Goal: Navigation & Orientation: Find specific page/section

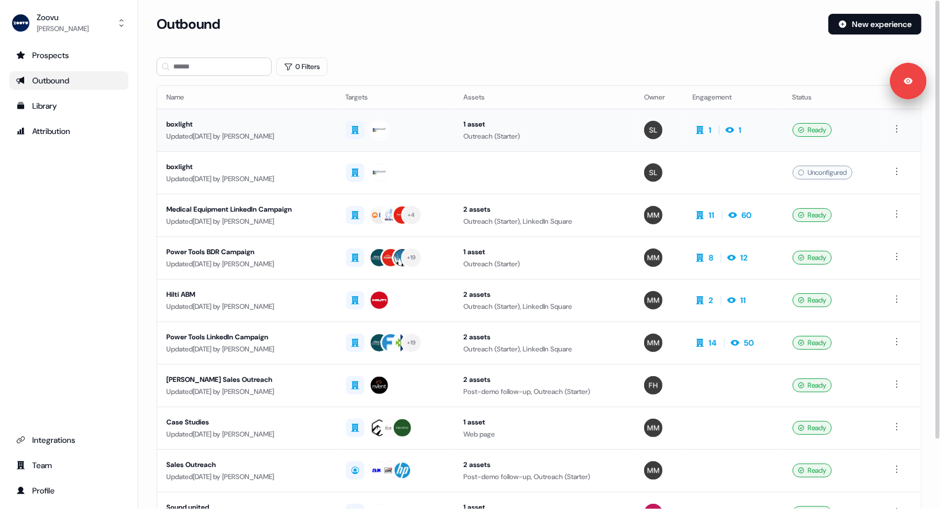
click at [287, 124] on div "boxlight" at bounding box center [246, 125] width 161 height 12
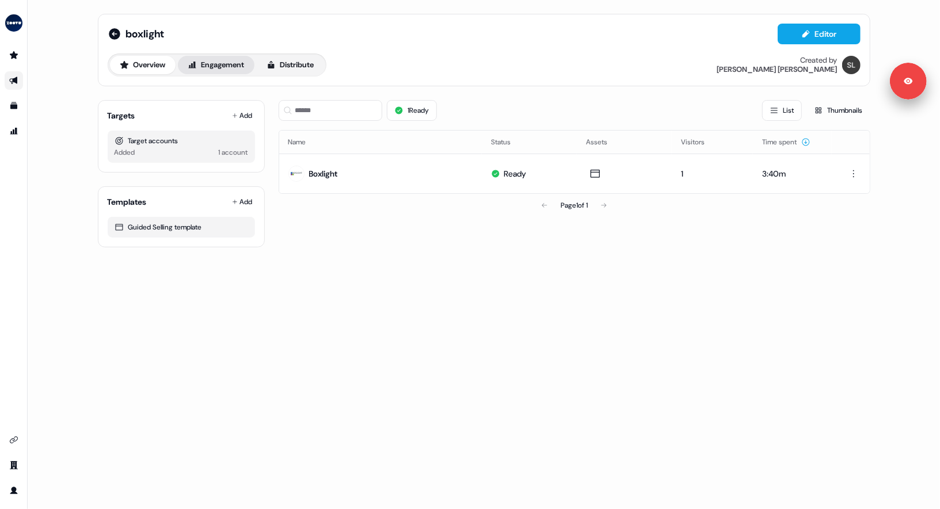
click at [235, 74] on button "Engagement" at bounding box center [216, 65] width 77 height 18
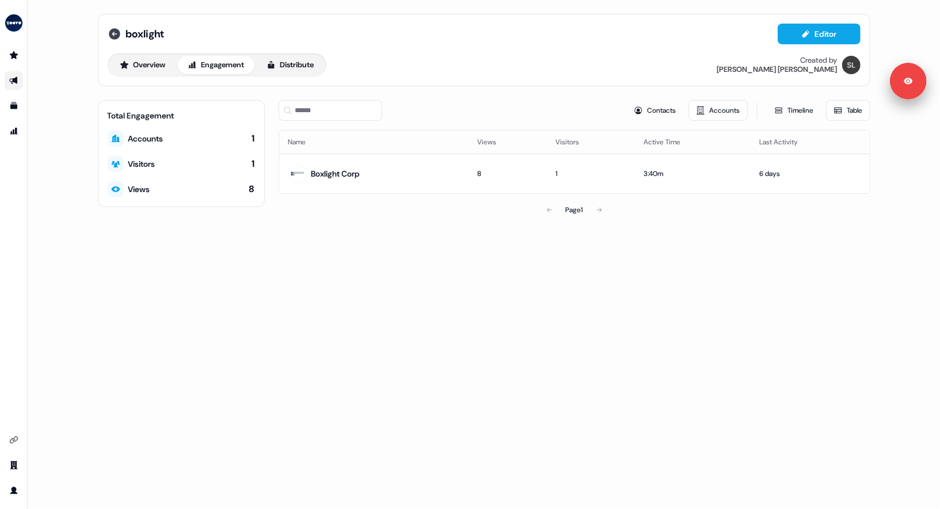
click at [113, 36] on icon at bounding box center [115, 34] width 12 height 12
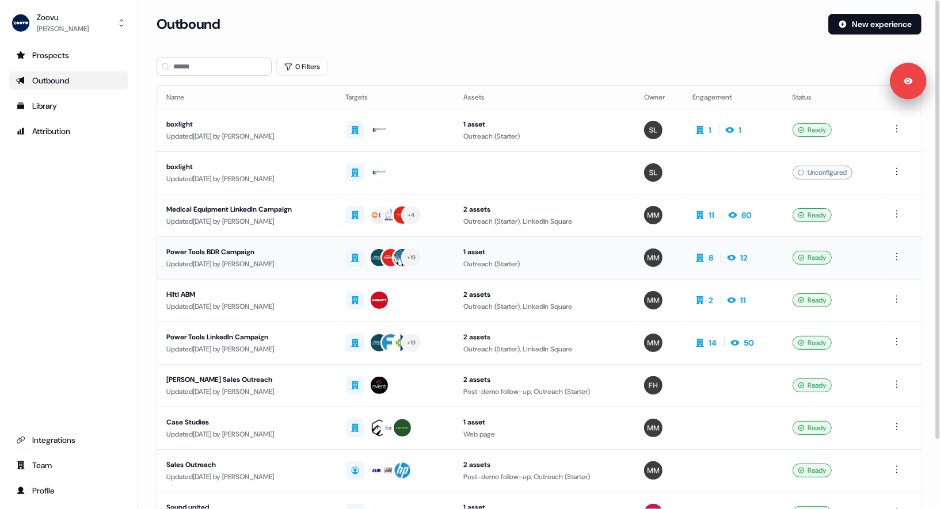
click at [264, 255] on div "Power Tools BDR Campaign" at bounding box center [246, 252] width 161 height 12
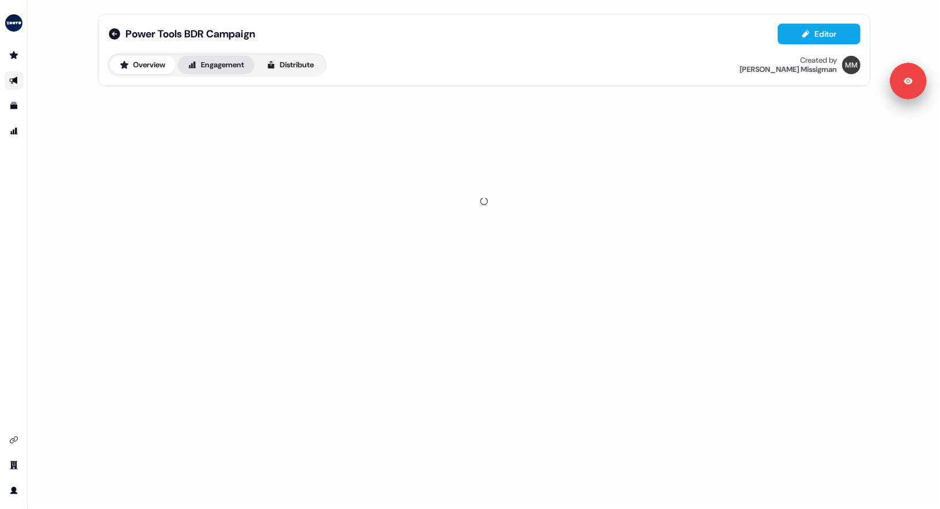
click at [208, 63] on button "Engagement" at bounding box center [216, 65] width 77 height 18
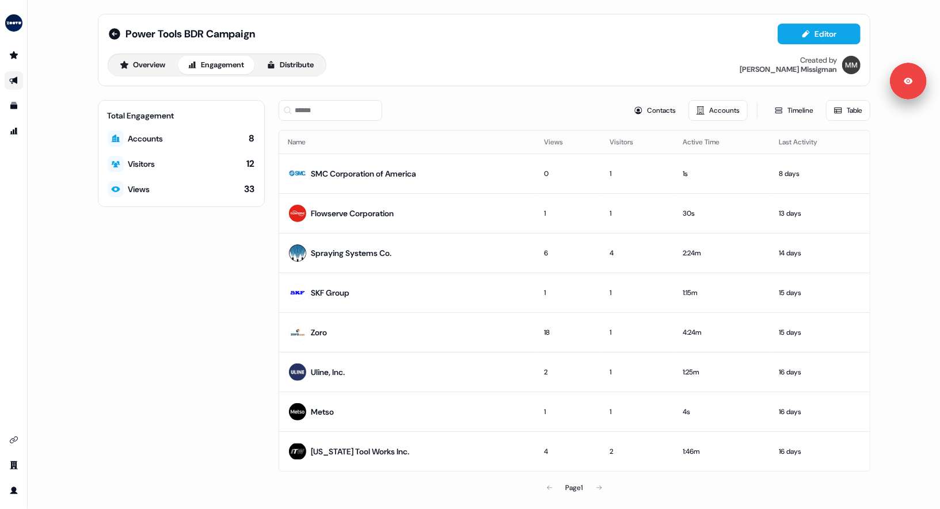
click at [197, 319] on div "Total Engagement Accounts 8 Visitors 12 Views 33" at bounding box center [181, 299] width 167 height 399
click at [112, 33] on icon at bounding box center [115, 34] width 14 height 14
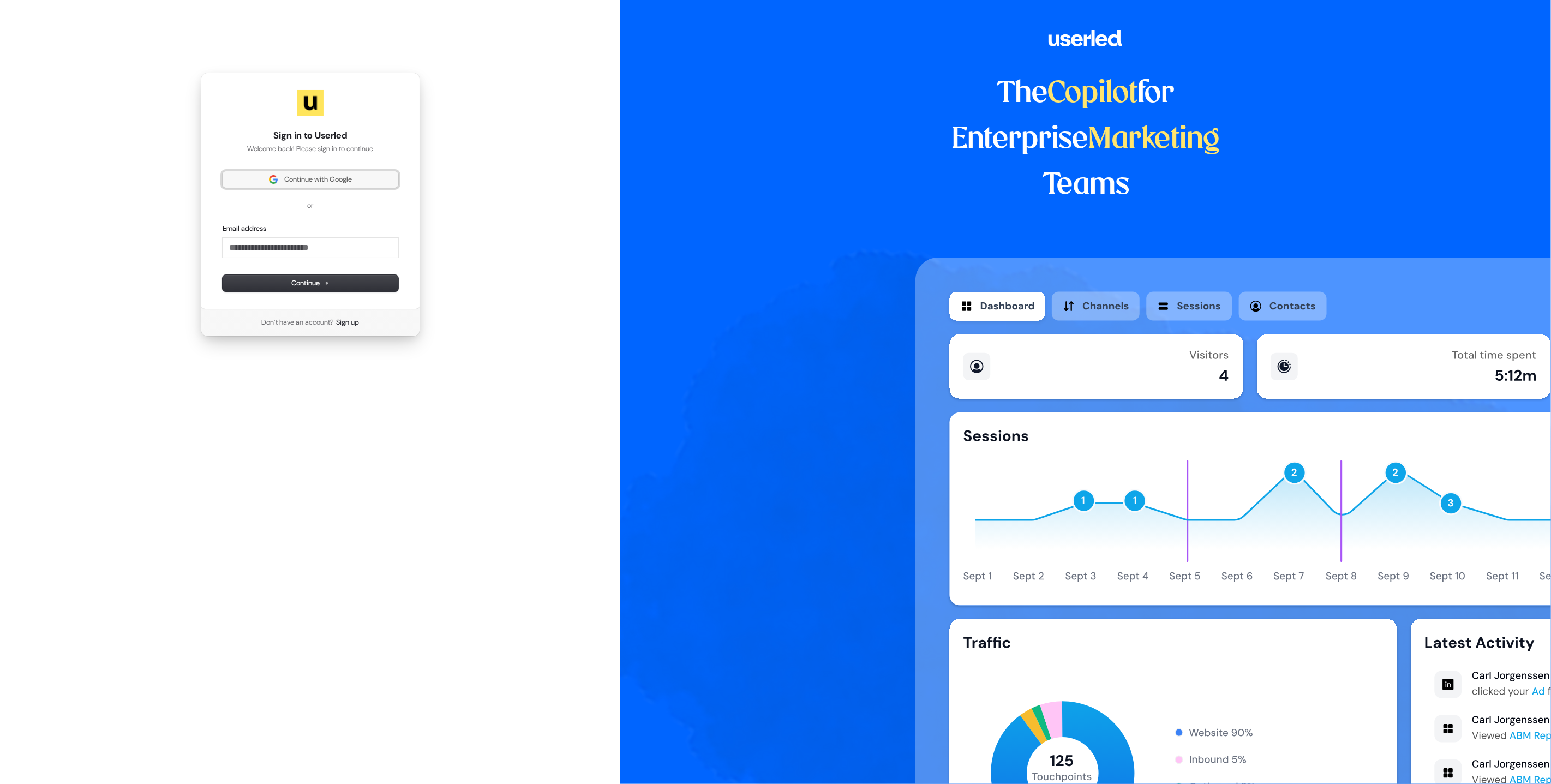
click at [288, 175] on span "Continue with Google" at bounding box center [318, 179] width 67 height 9
